Goal: Use online tool/utility: Utilize a website feature to perform a specific function

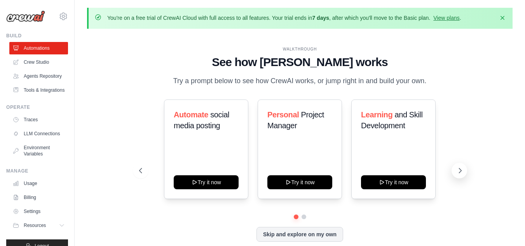
click at [457, 173] on icon at bounding box center [460, 171] width 8 height 8
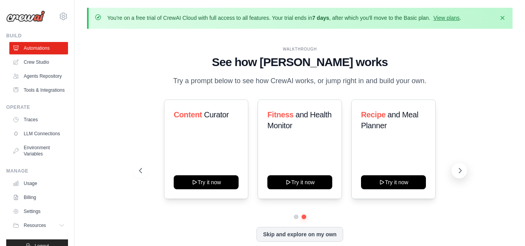
click at [457, 173] on icon at bounding box center [460, 171] width 8 height 8
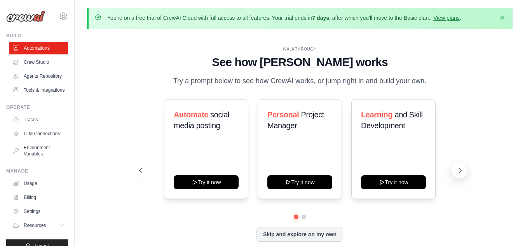
click at [457, 173] on icon at bounding box center [460, 171] width 8 height 8
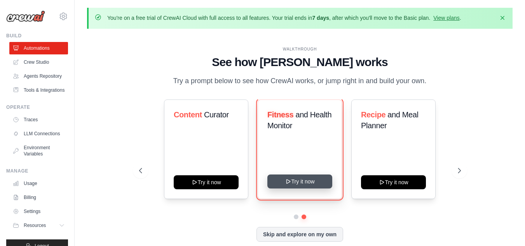
click at [307, 179] on button "Try it now" at bounding box center [299, 181] width 65 height 14
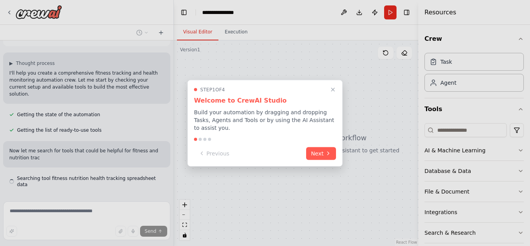
scroll to position [48, 0]
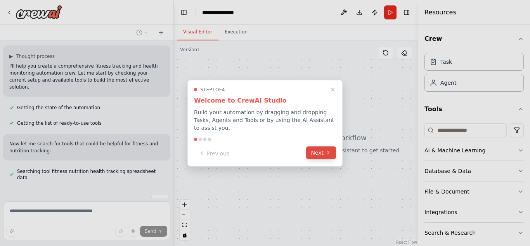
drag, startPoint x: 333, startPoint y: 153, endPoint x: 329, endPoint y: 152, distance: 4.5
click at [329, 152] on button "Next" at bounding box center [321, 152] width 30 height 13
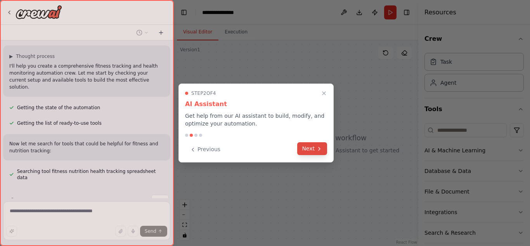
click at [326, 150] on button "Next" at bounding box center [312, 148] width 30 height 13
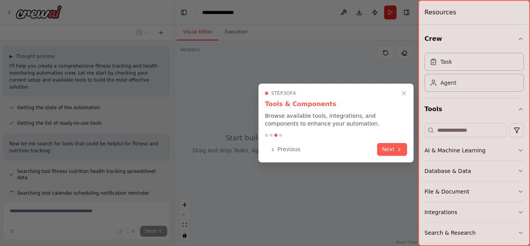
scroll to position [63, 0]
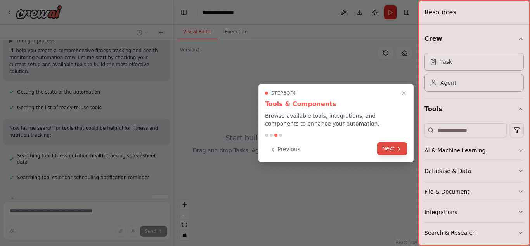
click at [388, 146] on button "Next" at bounding box center [392, 148] width 30 height 13
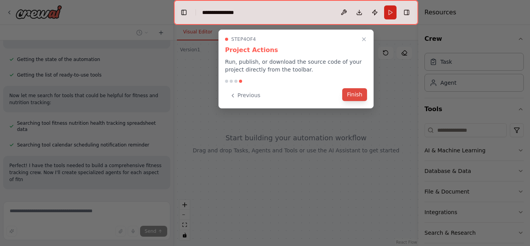
scroll to position [103, 0]
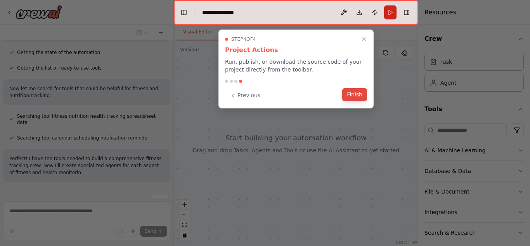
click at [356, 96] on button "Finish" at bounding box center [355, 94] width 25 height 13
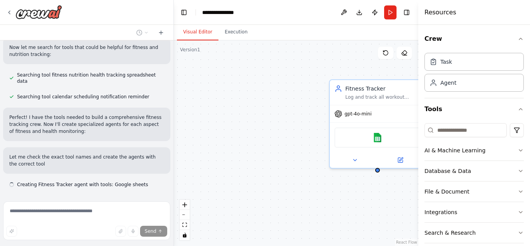
scroll to position [151, 0]
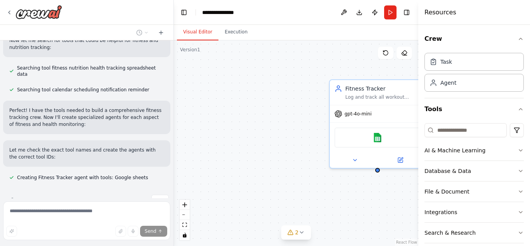
click at [278, 114] on div "Fitness Tracker Log and track all workout activities for {user_name}, including…" at bounding box center [296, 142] width 245 height 205
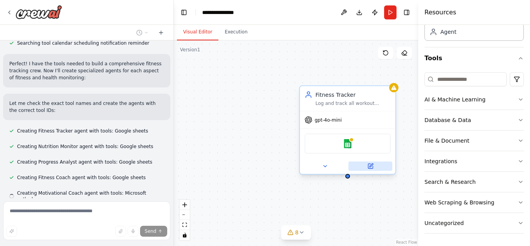
scroll to position [213, 0]
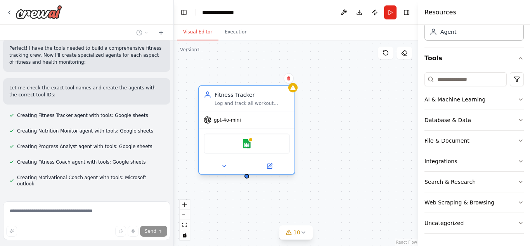
drag, startPoint x: 351, startPoint y: 159, endPoint x: 220, endPoint y: 157, distance: 131.3
click at [223, 157] on div "gpt-4o-mini Google sheets" at bounding box center [247, 142] width 96 height 63
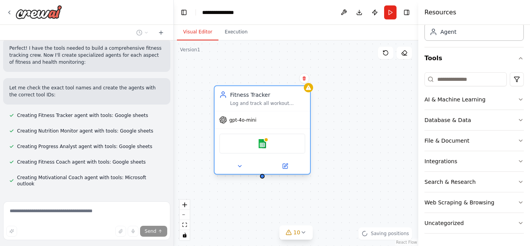
drag, startPoint x: 233, startPoint y: 145, endPoint x: 276, endPoint y: 146, distance: 42.3
click at [276, 146] on div "Google sheets" at bounding box center [262, 144] width 86 height 20
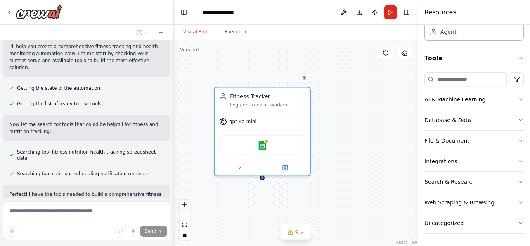
scroll to position [0, 0]
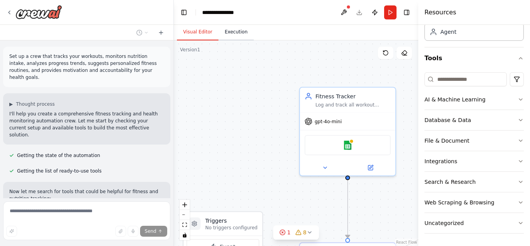
click at [230, 37] on button "Execution" at bounding box center [236, 32] width 35 height 16
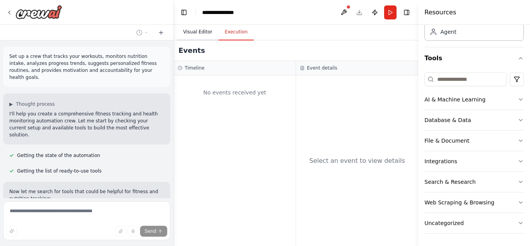
click at [201, 30] on button "Visual Editor" at bounding box center [198, 32] width 42 height 16
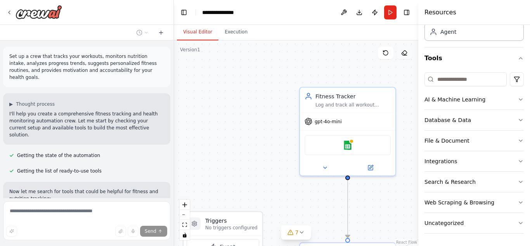
click at [406, 55] on icon at bounding box center [405, 53] width 6 height 6
click at [403, 50] on icon at bounding box center [405, 53] width 6 height 6
click at [388, 50] on icon at bounding box center [386, 53] width 6 height 6
click at [382, 53] on button at bounding box center [386, 53] width 16 height 12
click at [372, 169] on icon at bounding box center [371, 166] width 5 height 5
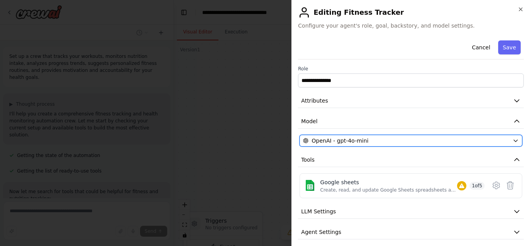
click at [376, 141] on div "OpenAI - gpt-4o-mini" at bounding box center [406, 141] width 207 height 8
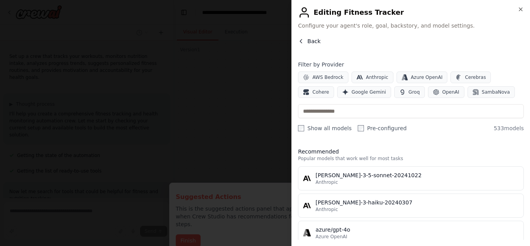
click at [312, 43] on span "Back" at bounding box center [314, 41] width 13 height 8
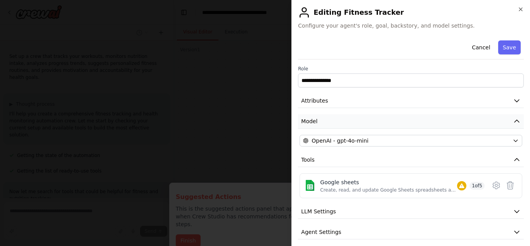
scroll to position [26, 0]
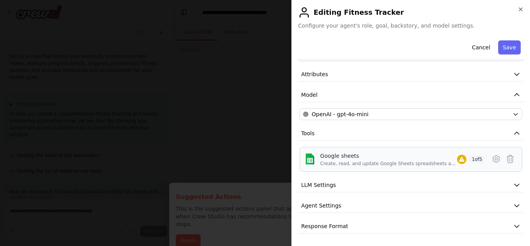
click at [418, 162] on div "Create, read, and update Google Sheets spreadsheets and manage worksheet data." at bounding box center [388, 163] width 137 height 6
click at [492, 160] on icon at bounding box center [496, 158] width 9 height 9
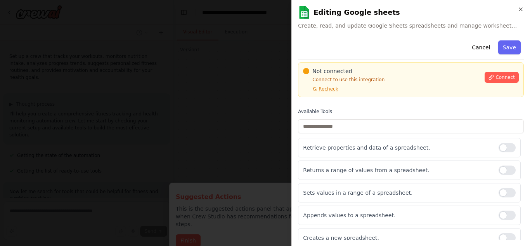
scroll to position [0, 0]
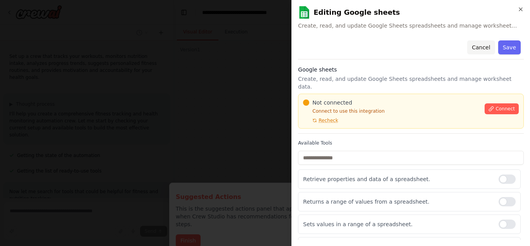
click at [480, 47] on button "Cancel" at bounding box center [482, 47] width 28 height 14
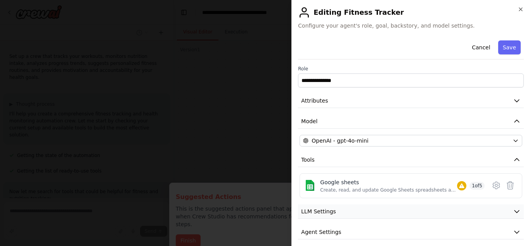
scroll to position [26, 0]
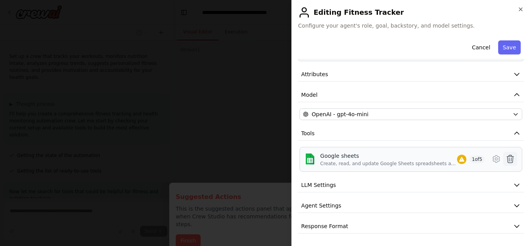
click at [508, 160] on icon at bounding box center [511, 159] width 7 height 8
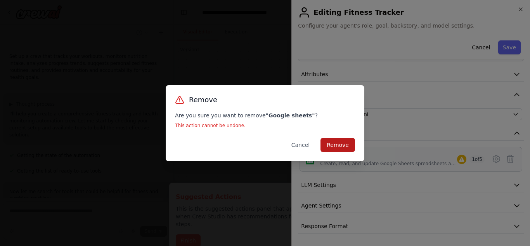
click at [344, 147] on button "Remove" at bounding box center [338, 145] width 35 height 14
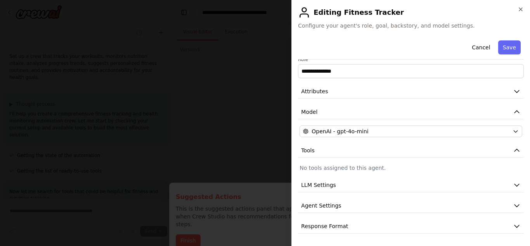
click at [388, 167] on p "No tools assigned to this agent." at bounding box center [411, 168] width 223 height 8
click at [353, 201] on button "Agent Settings" at bounding box center [411, 205] width 226 height 14
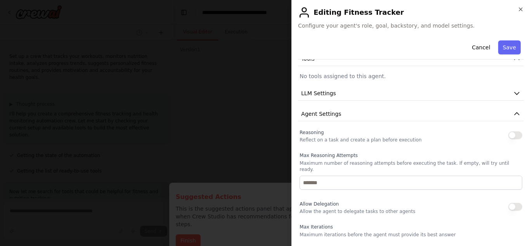
scroll to position [23, 0]
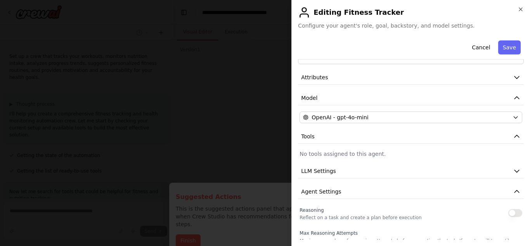
click at [323, 155] on p "No tools assigned to this agent." at bounding box center [411, 154] width 223 height 8
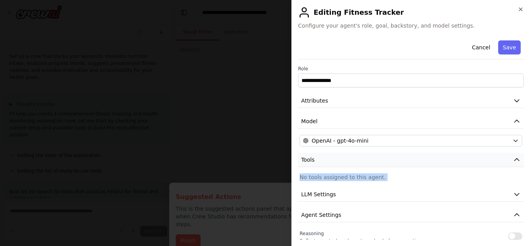
click at [513, 157] on icon "button" at bounding box center [517, 160] width 8 height 8
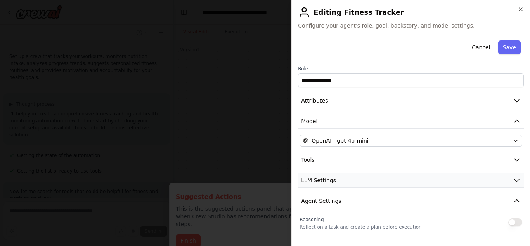
click at [327, 181] on span "LLM Settings" at bounding box center [318, 180] width 35 height 8
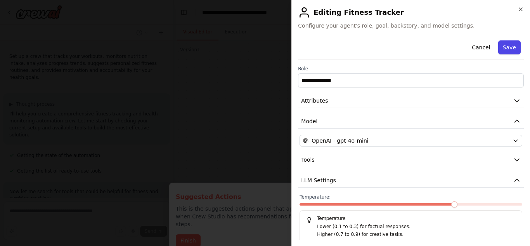
click at [499, 46] on button "Save" at bounding box center [510, 47] width 23 height 14
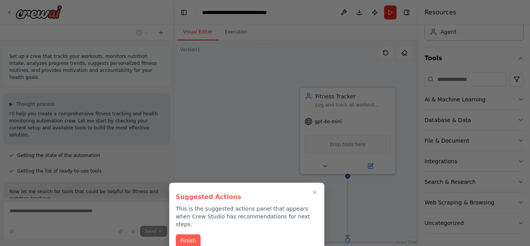
click at [360, 210] on div at bounding box center [265, 123] width 530 height 246
click at [317, 193] on icon "Close walkthrough" at bounding box center [314, 192] width 7 height 7
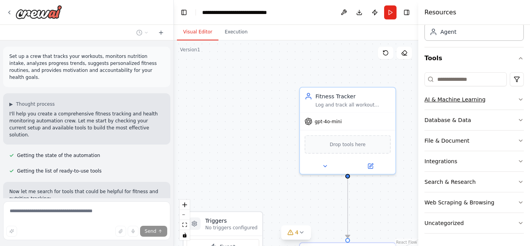
click at [518, 96] on icon "button" at bounding box center [521, 99] width 6 height 6
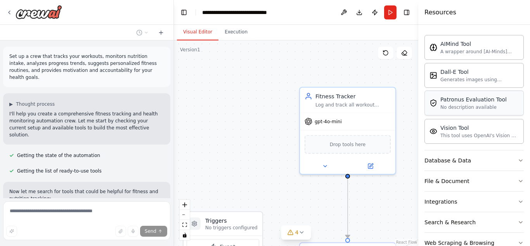
scroll to position [167, 0]
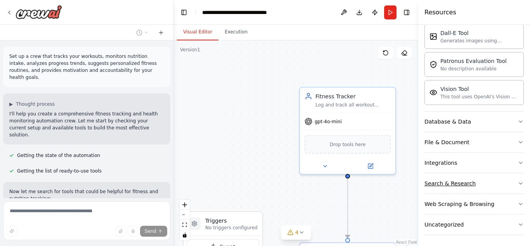
click at [452, 181] on div "Search & Research" at bounding box center [450, 183] width 51 height 8
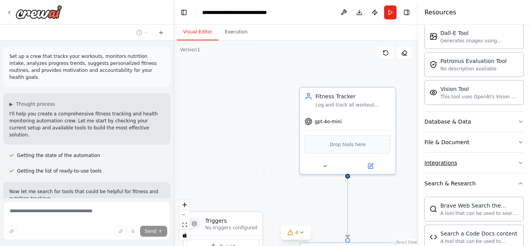
scroll to position [245, 0]
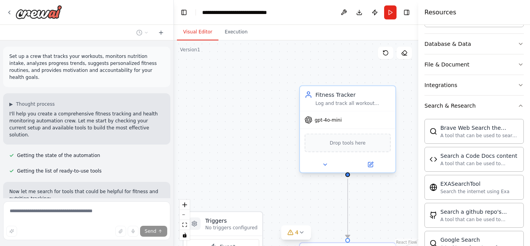
click at [348, 148] on div "Drop tools here" at bounding box center [348, 143] width 86 height 19
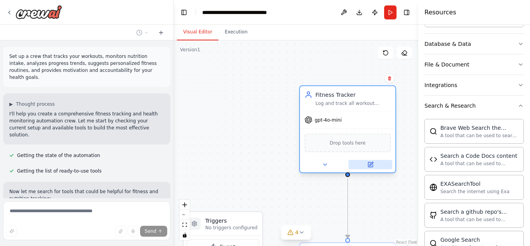
click at [373, 164] on icon at bounding box center [371, 164] width 5 height 5
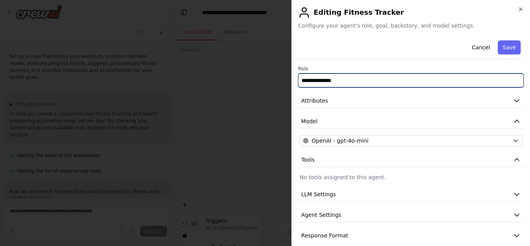
click at [344, 81] on input "**********" at bounding box center [411, 80] width 226 height 14
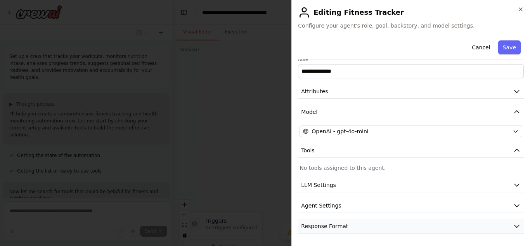
click at [346, 227] on button "Response Format" at bounding box center [411, 226] width 226 height 14
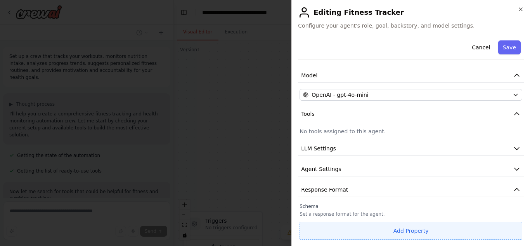
click at [413, 231] on button "Add Property" at bounding box center [411, 231] width 223 height 18
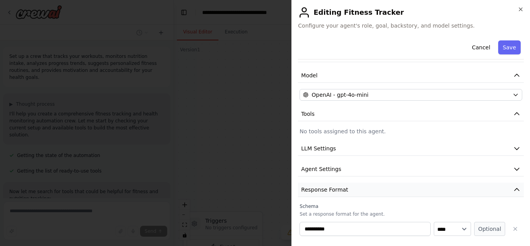
scroll to position [66, 0]
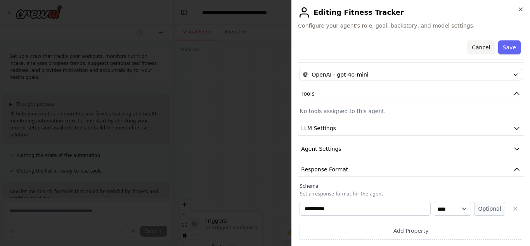
click at [476, 48] on button "Cancel" at bounding box center [482, 47] width 28 height 14
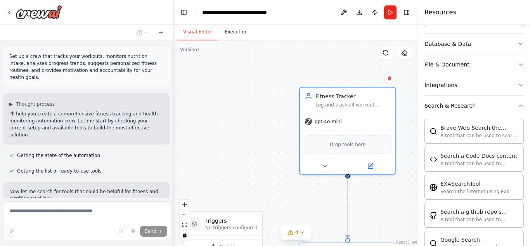
click at [238, 28] on button "Execution" at bounding box center [236, 32] width 35 height 16
click at [196, 30] on button "Visual Editor" at bounding box center [198, 32] width 42 height 16
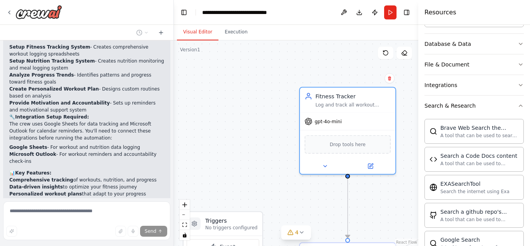
scroll to position [778, 0]
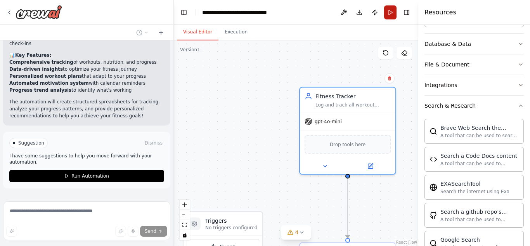
click at [391, 12] on button "Run" at bounding box center [390, 12] width 12 height 14
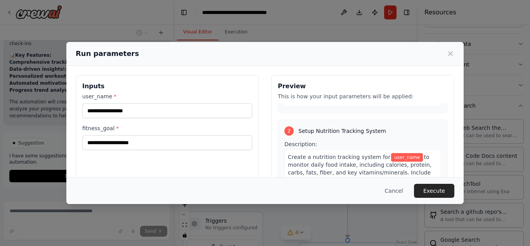
scroll to position [233, 0]
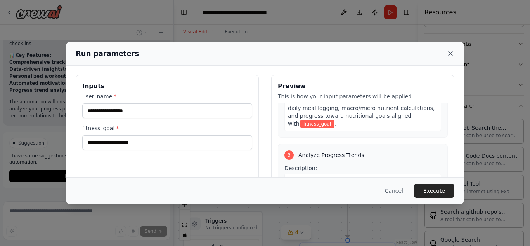
click at [452, 52] on icon at bounding box center [451, 54] width 4 height 4
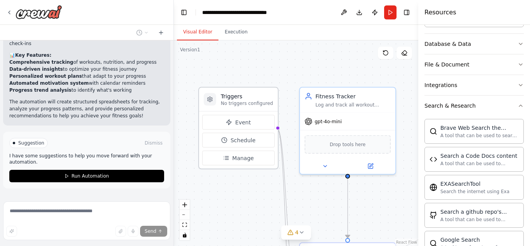
drag, startPoint x: 238, startPoint y: 229, endPoint x: 258, endPoint y: 94, distance: 136.2
click at [258, 100] on p "No triggers configured" at bounding box center [247, 103] width 52 height 6
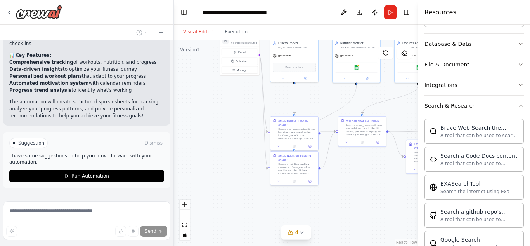
drag, startPoint x: 374, startPoint y: 162, endPoint x: 323, endPoint y: 93, distance: 85.9
click at [324, 93] on div ".deletable-edge-delete-btn { width: 20px; height: 20px; border: 0px solid #ffff…" at bounding box center [296, 142] width 245 height 205
drag, startPoint x: 326, startPoint y: 151, endPoint x: 300, endPoint y: 163, distance: 28.8
click at [300, 122] on div ".deletable-edge-delete-btn { width: 20px; height: 20px; border: 0px solid #ffff…" at bounding box center [253, 70] width 122 height 103
click at [405, 13] on button "Toggle Right Sidebar" at bounding box center [407, 12] width 11 height 11
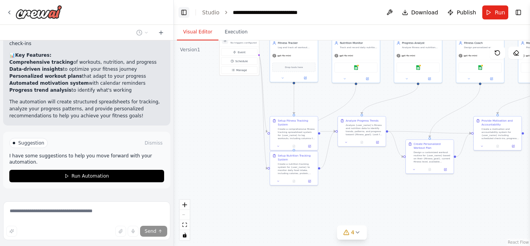
click at [182, 15] on button "Toggle Left Sidebar" at bounding box center [184, 12] width 11 height 11
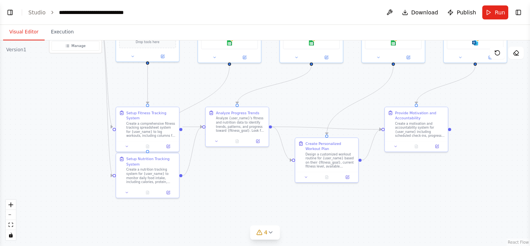
drag, startPoint x: 183, startPoint y: 188, endPoint x: 289, endPoint y: 201, distance: 106.1
click at [289, 201] on div ".deletable-edge-delete-btn { width: 20px; height: 20px; border: 0px solid #ffff…" at bounding box center [265, 142] width 530 height 205
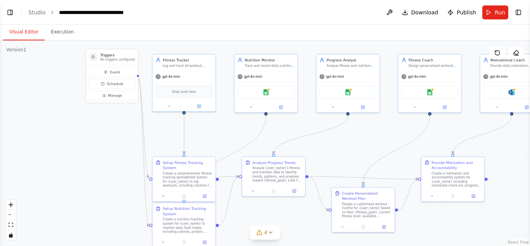
drag, startPoint x: 271, startPoint y: 183, endPoint x: 296, endPoint y: 224, distance: 48.5
click at [296, 224] on div ".deletable-edge-delete-btn { width: 20px; height: 20px; border: 0px solid #ffff…" at bounding box center [265, 142] width 530 height 205
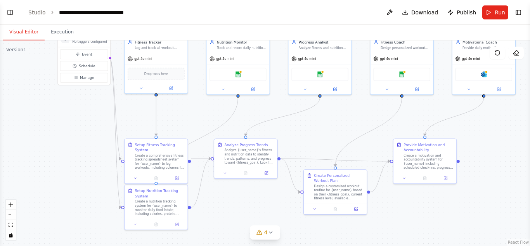
drag, startPoint x: 344, startPoint y: 150, endPoint x: 316, endPoint y: 132, distance: 32.1
click at [316, 132] on div ".deletable-edge-delete-btn { width: 20px; height: 20px; border: 0px solid #ffff…" at bounding box center [265, 142] width 530 height 205
click at [263, 154] on div "Analyze {user_name}'s fitness and nutrition data to identify trends, patterns, …" at bounding box center [249, 155] width 50 height 16
click at [262, 154] on div "Analyze {user_name}'s fitness and nutrition data to identify trends, patterns, …" at bounding box center [249, 155] width 50 height 16
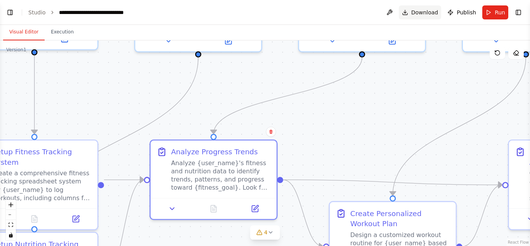
click at [423, 10] on span "Download" at bounding box center [425, 13] width 27 height 8
